Goal: Task Accomplishment & Management: Complete application form

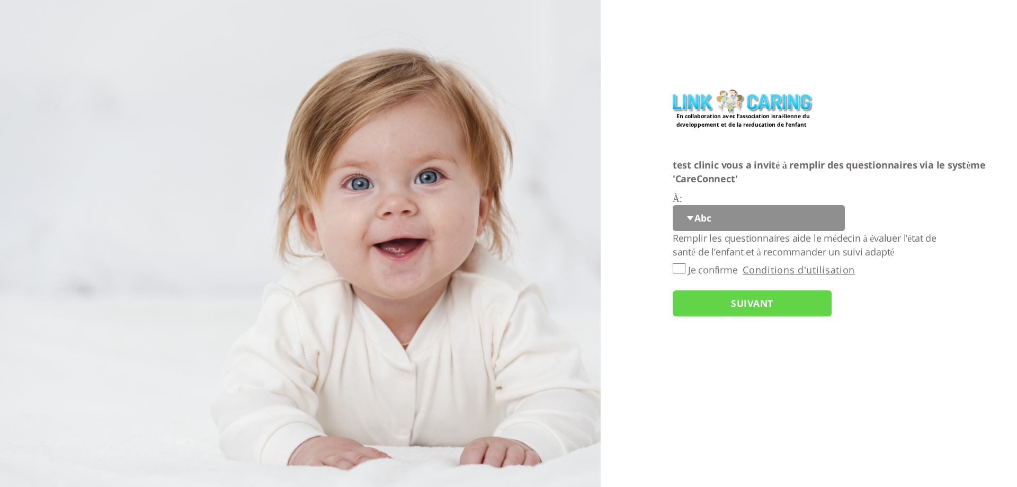
click at [692, 221] on select "Abc 77 yoyo large koko abc 107 ggy oo;o; ytyt7t t7t7 lala 4.8 1234 99 100 9898 …" at bounding box center [759, 218] width 172 height 26
select select "q4CNAdD7dWrrJ4eZw6a4LA%3D%3D"
click at [673, 205] on select "Abc 77 yoyo large koko abc 107 ggy oo;o; ytyt7t t7t7 lala 4.8 1234 99 100 9898 …" at bounding box center [759, 218] width 172 height 26
click at [680, 272] on input "Je confirme" at bounding box center [679, 268] width 13 height 10
checkbox input "true"
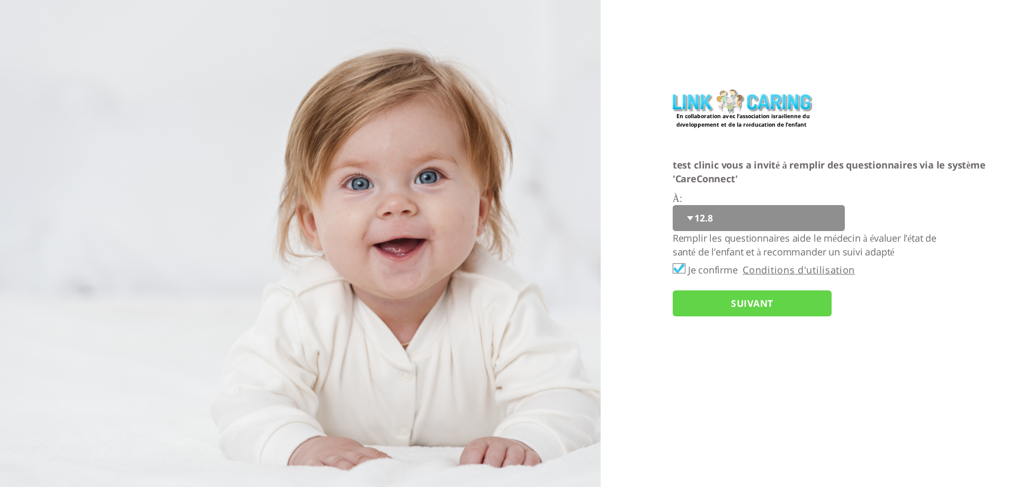
click at [703, 303] on input "SUIVANT" at bounding box center [752, 303] width 159 height 26
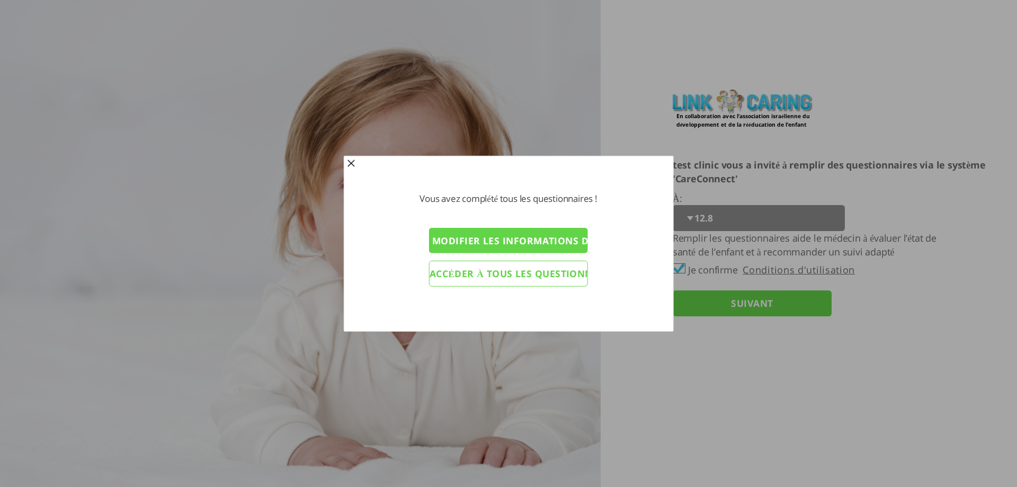
click at [507, 245] on input "Modifier les informations du personnel éducatif" at bounding box center [508, 241] width 159 height 26
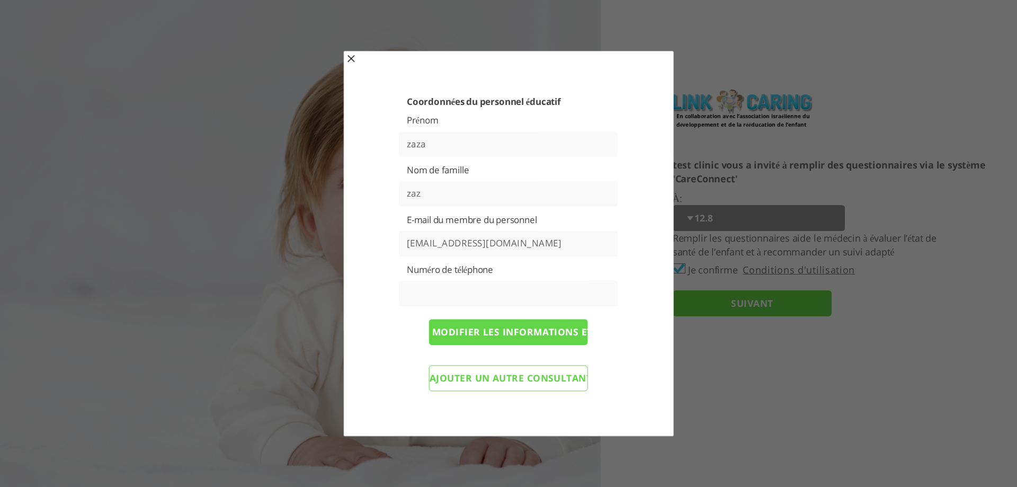
click at [352, 60] on span "button" at bounding box center [351, 59] width 8 height 8
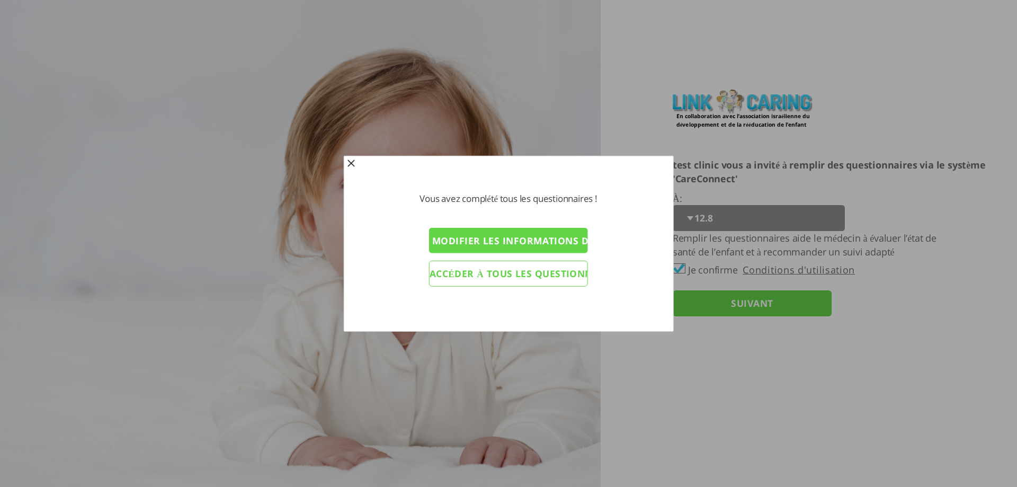
click at [466, 272] on input "Accéder à tous les questionnaires" at bounding box center [508, 274] width 159 height 26
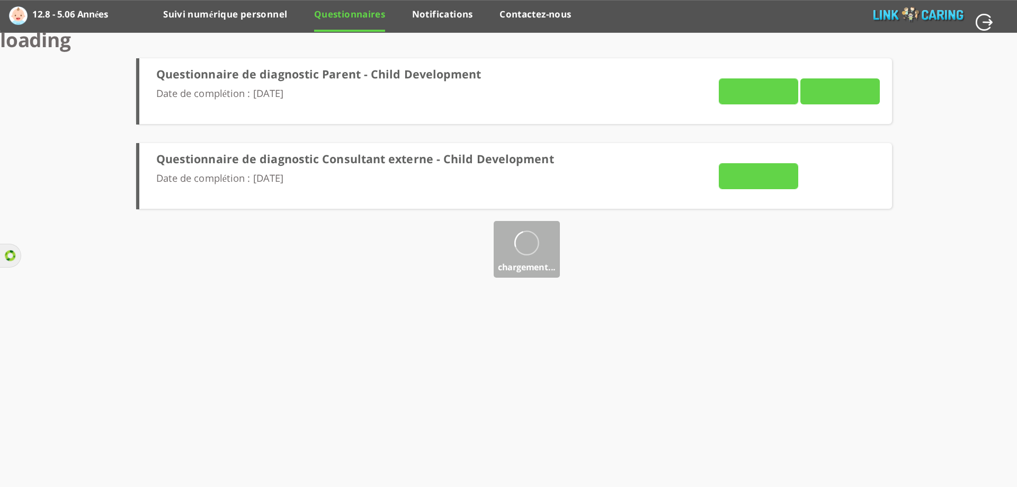
type input "VOIR LES RÉPONSES"
type input "ENVOYER MAINTENANT"
type input "VOIR LES RÉPONSES"
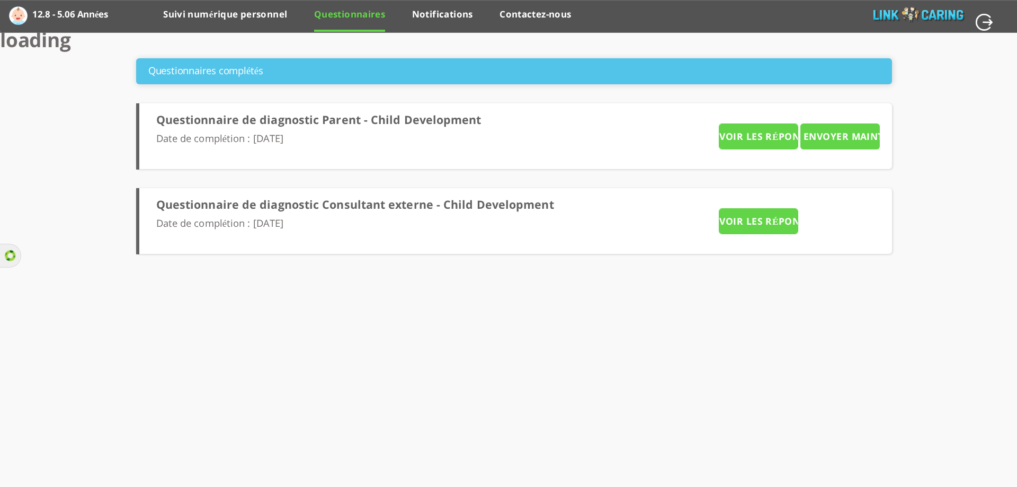
click at [753, 149] on input "VOIR LES RÉPONSES" at bounding box center [758, 136] width 79 height 26
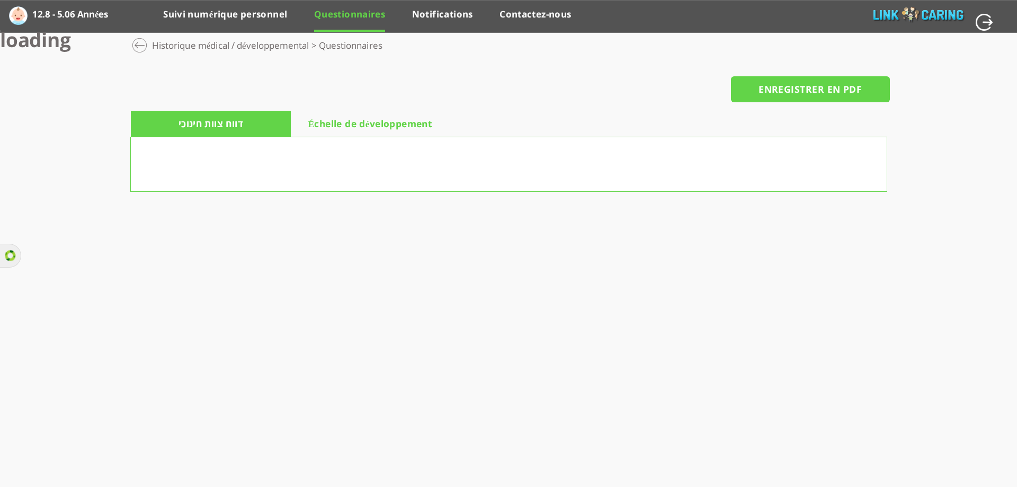
click at [343, 112] on li "Échelle de développement" at bounding box center [370, 124] width 159 height 27
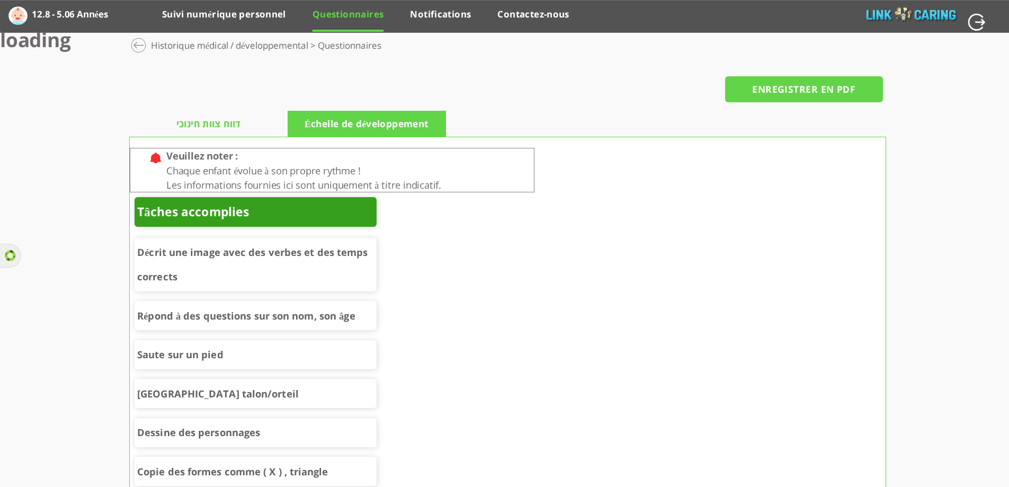
click at [234, 122] on span "דווח צוות חינוכי" at bounding box center [208, 124] width 65 height 15
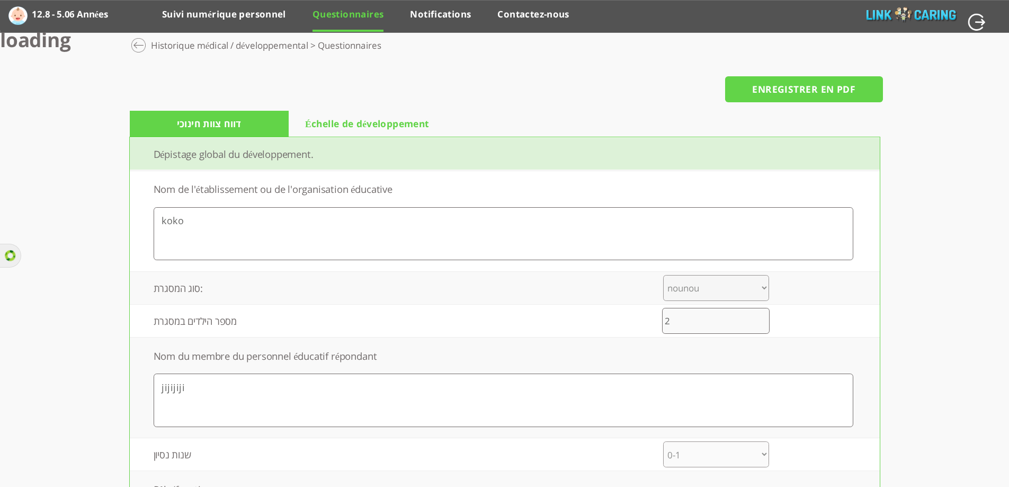
click at [138, 47] on div at bounding box center [138, 45] width 16 height 16
click at [137, 41] on div at bounding box center [138, 45] width 16 height 16
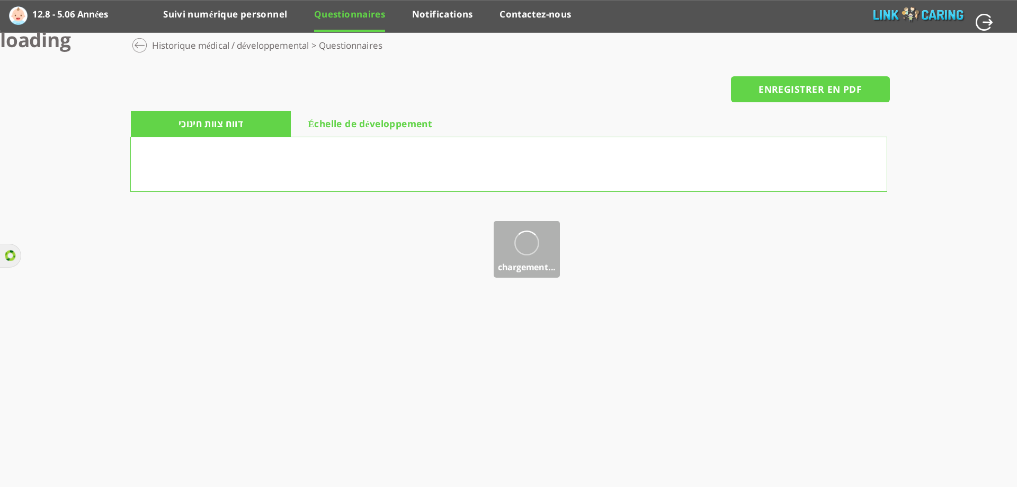
click at [137, 41] on div at bounding box center [139, 45] width 16 height 16
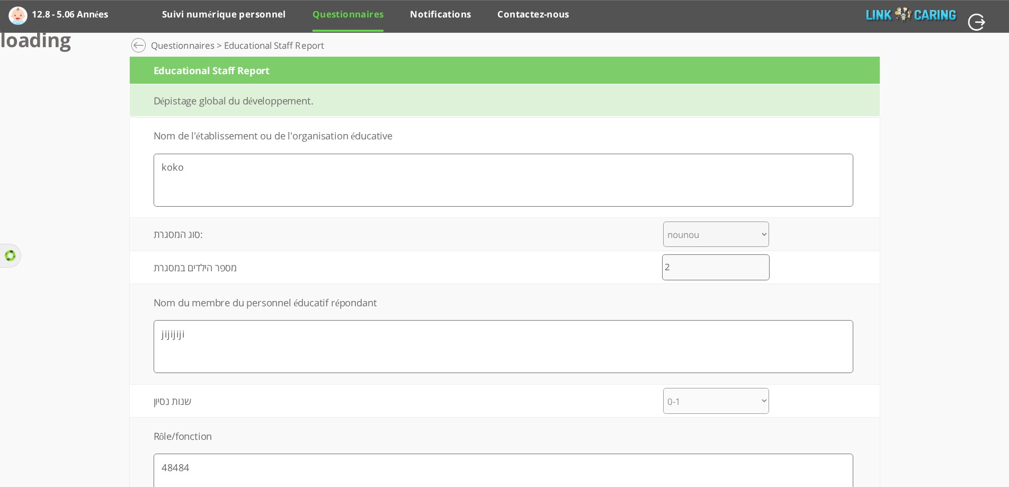
click at [349, 15] on link "Questionnaires" at bounding box center [348, 18] width 71 height 21
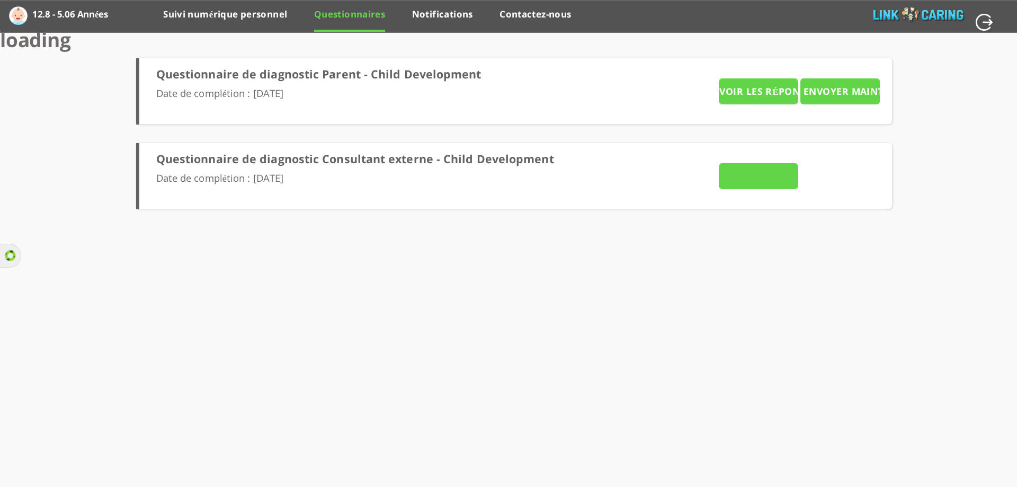
type input "VOIR LES RÉPONSES"
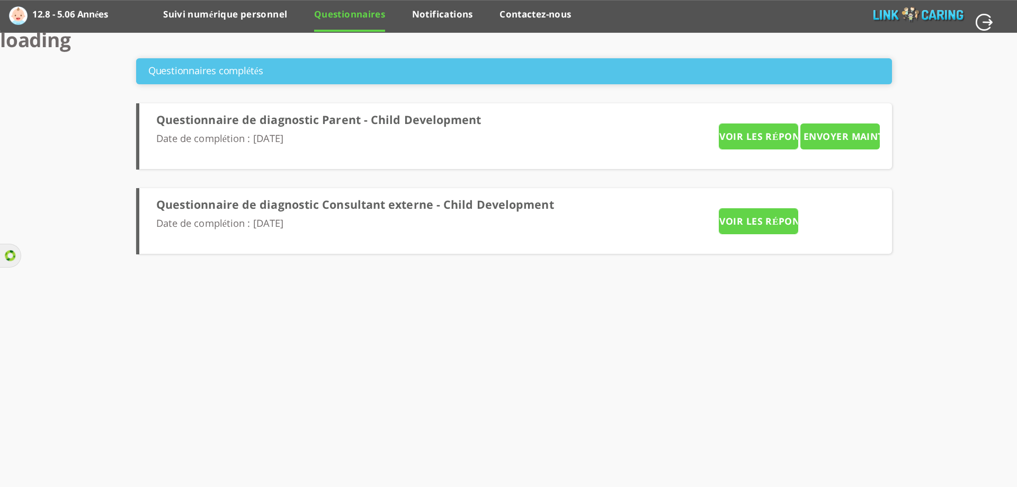
click at [742, 149] on input "VOIR LES RÉPONSES" at bounding box center [758, 136] width 79 height 26
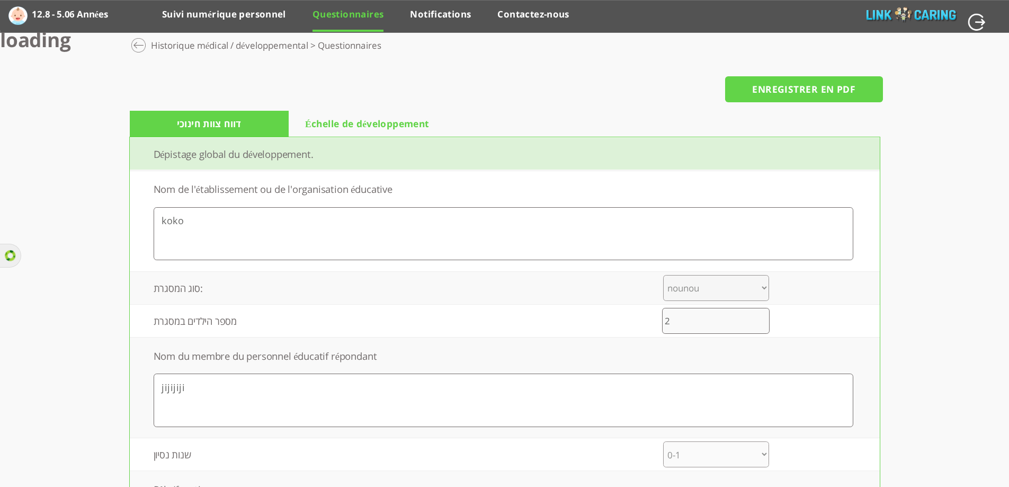
click at [332, 11] on link "Questionnaires" at bounding box center [348, 18] width 71 height 21
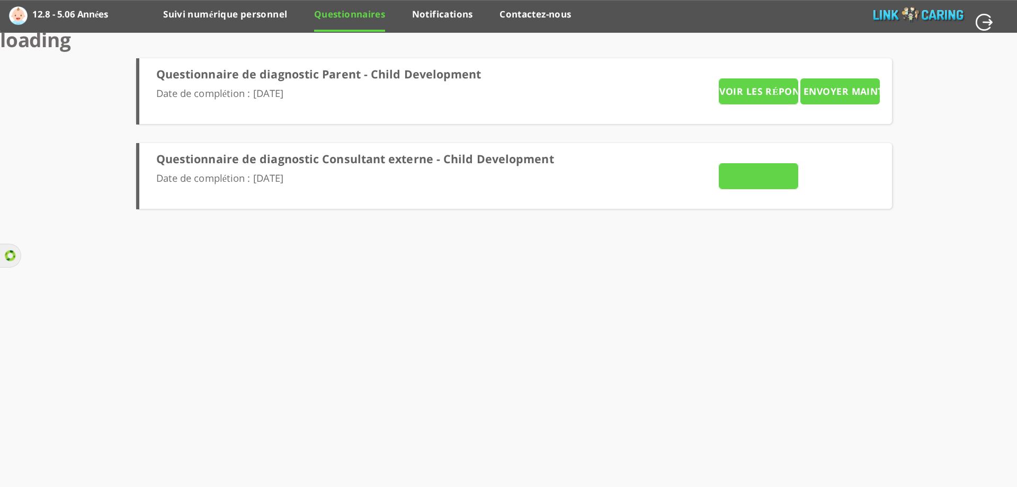
type input "VOIR LES RÉPONSES"
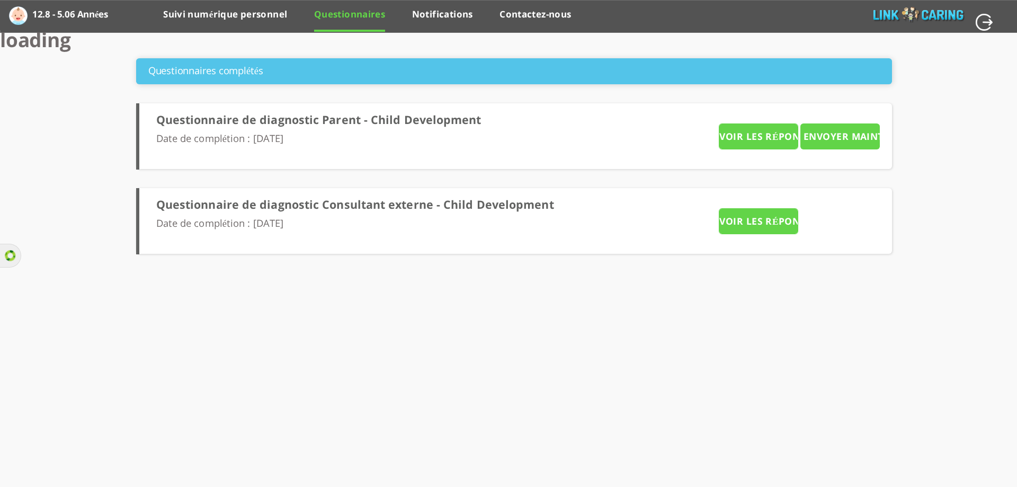
click at [848, 133] on input "ENVOYER MAINTENANT" at bounding box center [840, 136] width 79 height 26
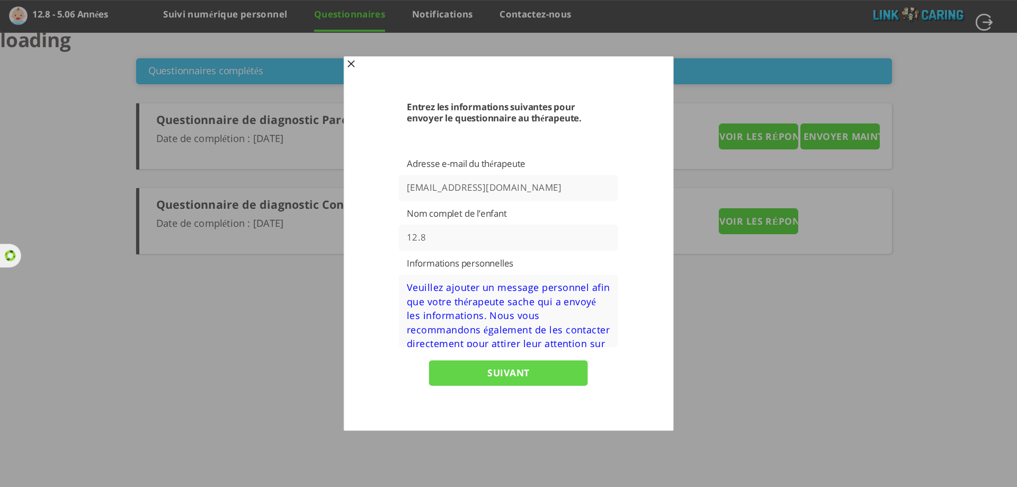
click at [471, 321] on textarea at bounding box center [508, 310] width 219 height 73
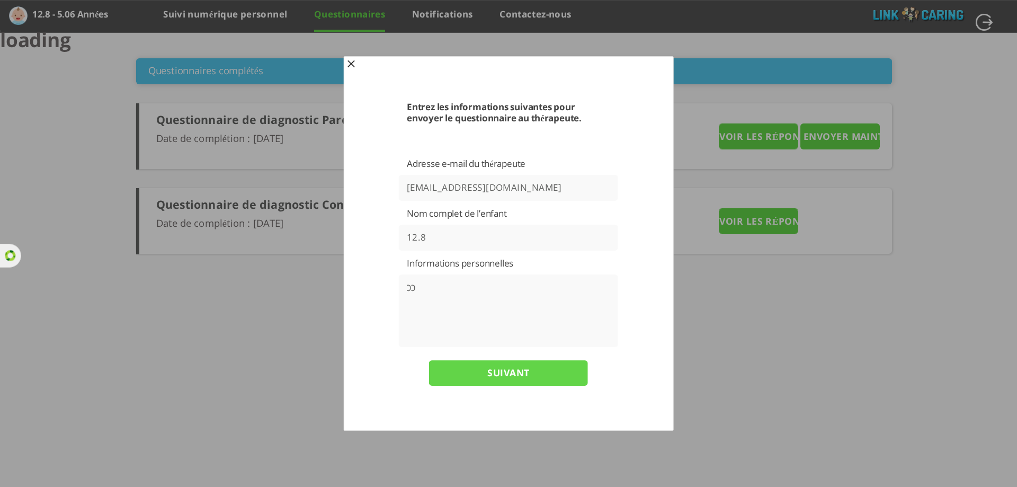
type textarea "כ"
